Goal: Check status: Check status

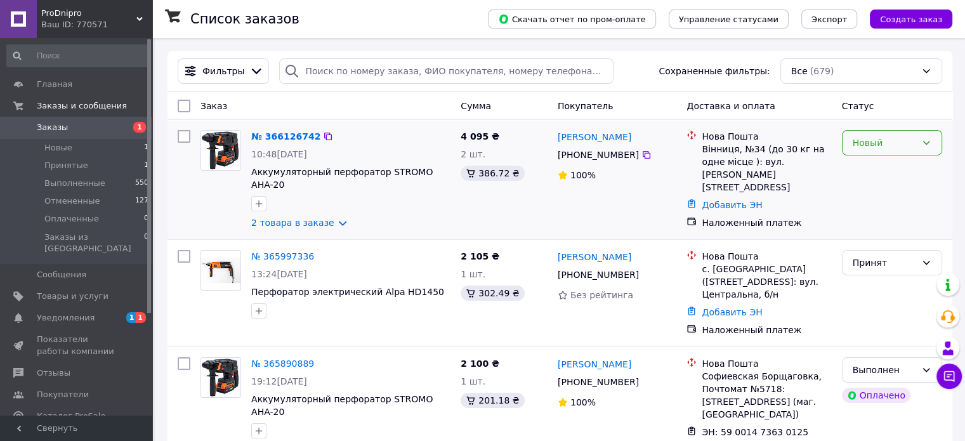
click at [878, 154] on div "Новый" at bounding box center [892, 179] width 110 height 109
click at [873, 148] on div "Новый" at bounding box center [884, 143] width 63 height 14
click at [871, 166] on li "Принят" at bounding box center [891, 170] width 99 height 23
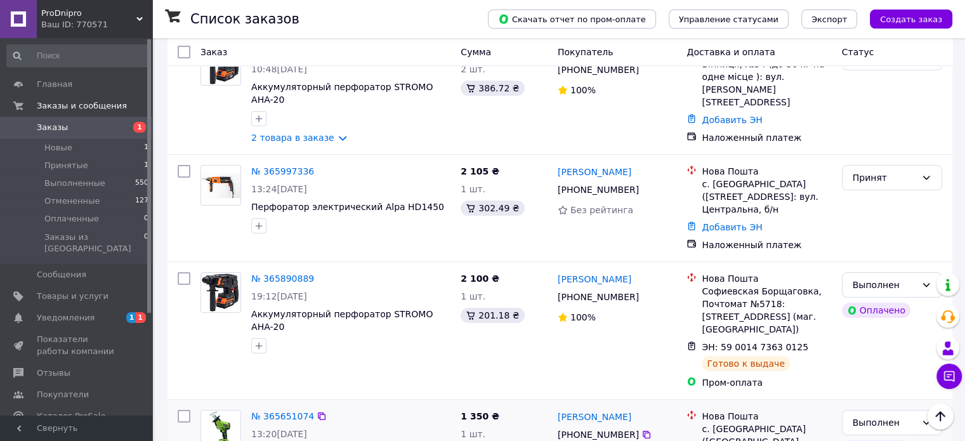
scroll to position [63, 0]
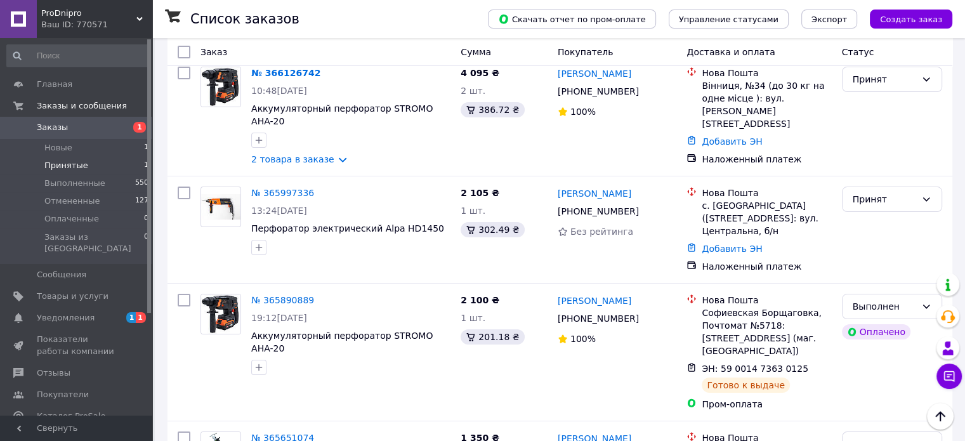
click at [110, 166] on li "Принятые 1" at bounding box center [78, 166] width 156 height 18
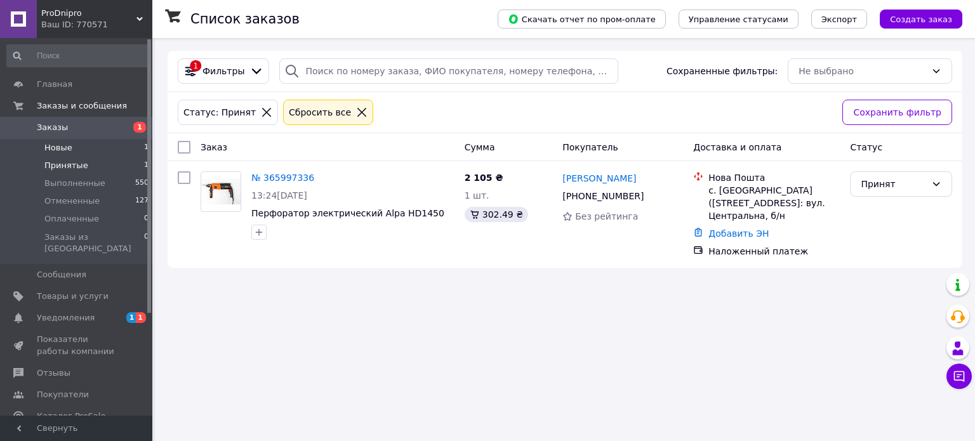
click at [105, 150] on li "Новые 1" at bounding box center [78, 148] width 156 height 18
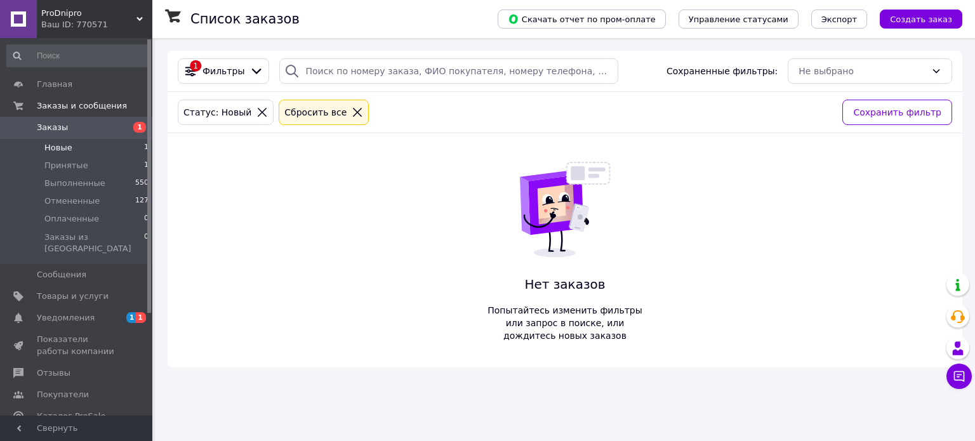
click at [110, 167] on li "Принятые 1" at bounding box center [78, 166] width 156 height 18
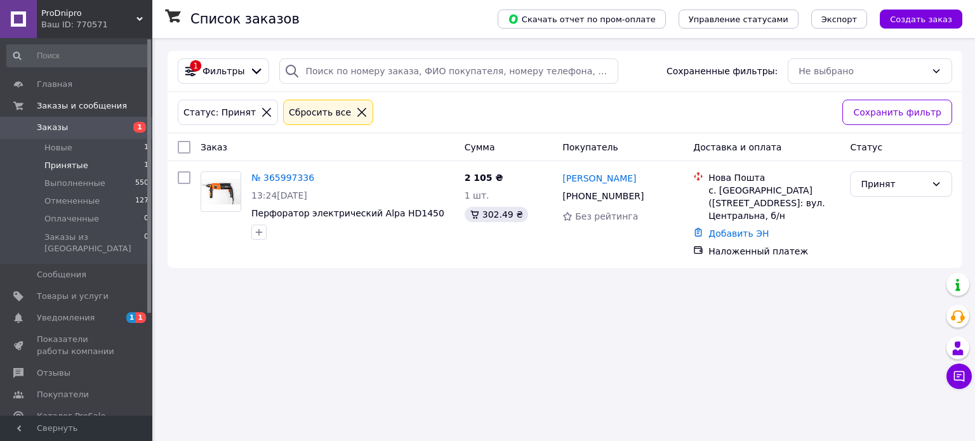
click at [115, 167] on li "Принятые 1" at bounding box center [78, 166] width 156 height 18
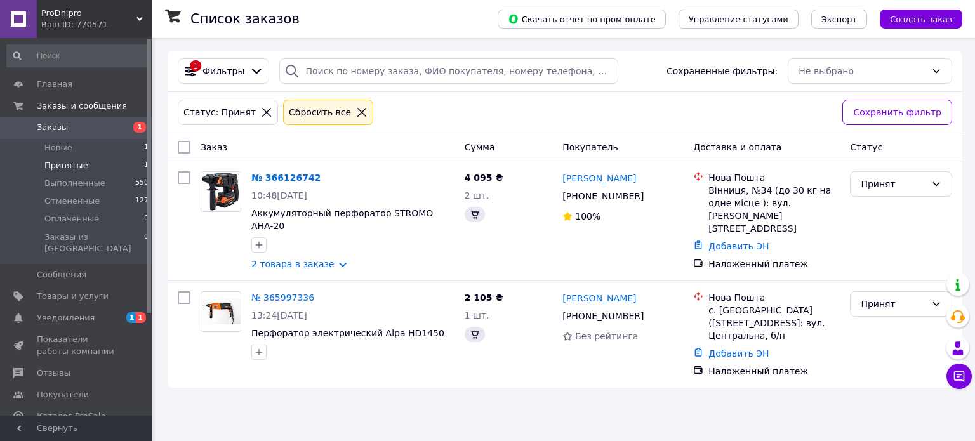
click at [124, 168] on li "Принятые 1" at bounding box center [78, 166] width 156 height 18
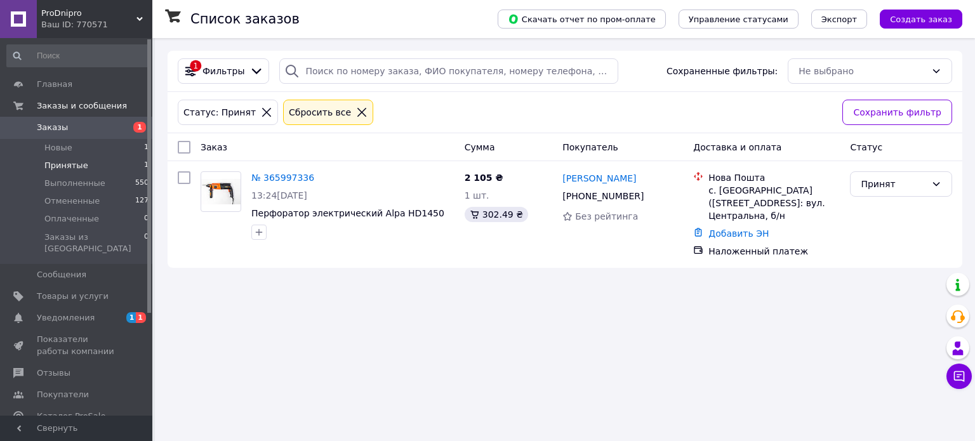
click at [305, 253] on div "№ 365997336 13:24[DATE] Перфоратор электрический Alpa HD1450 2 105 ₴ 1 шт. 302.…" at bounding box center [565, 214] width 794 height 107
click at [81, 145] on li "Новые 1" at bounding box center [78, 148] width 156 height 18
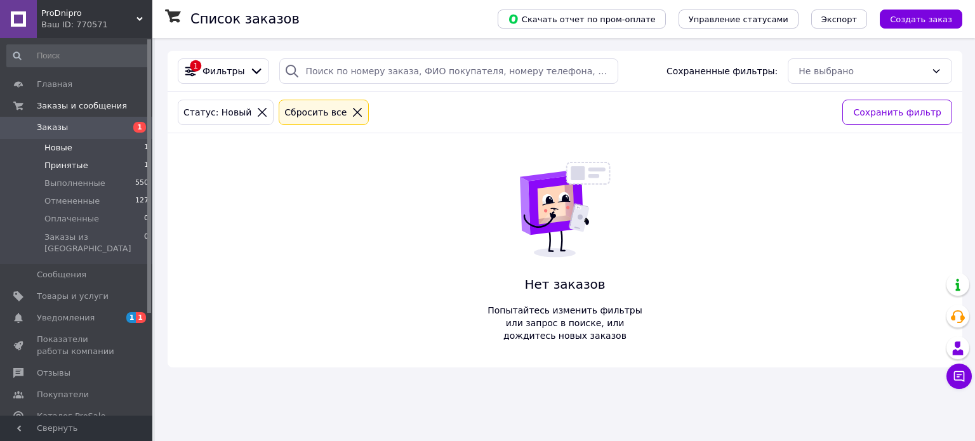
click at [96, 164] on li "Принятые 1" at bounding box center [78, 166] width 156 height 18
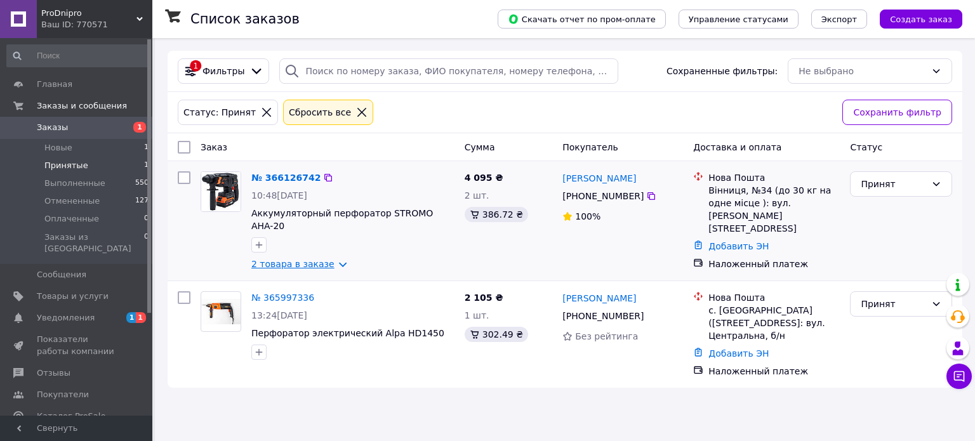
click at [313, 259] on link "2 товара в заказе" at bounding box center [292, 264] width 83 height 10
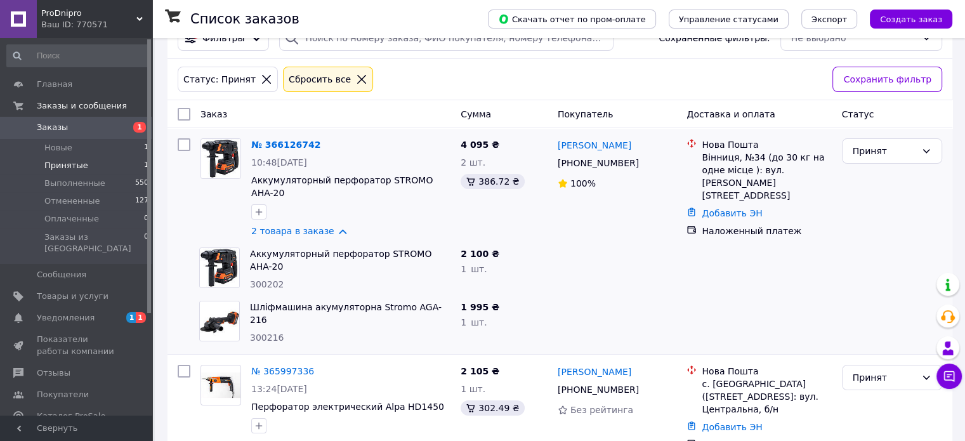
scroll to position [36, 0]
